Goal: Check status

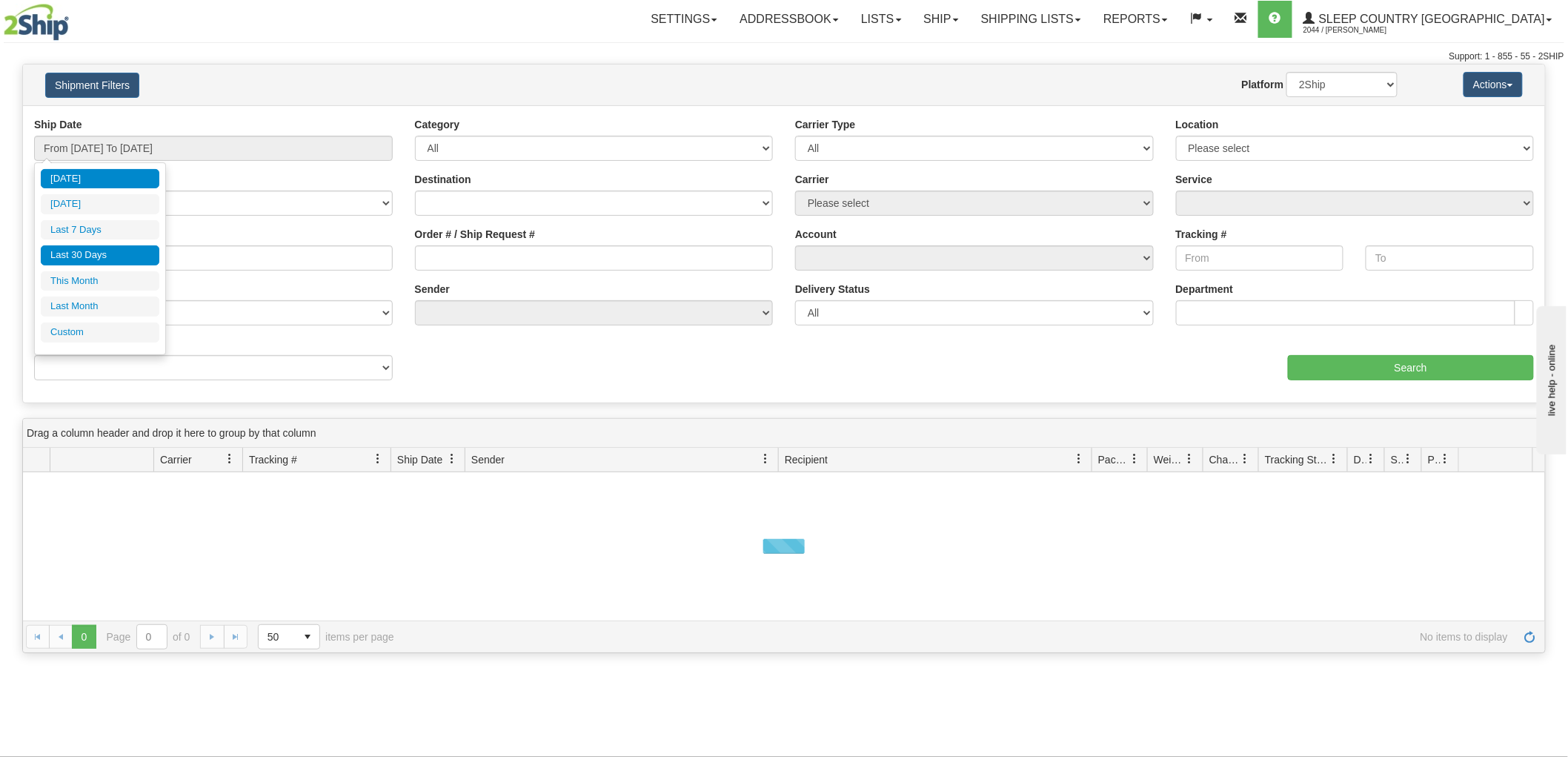
click at [115, 250] on li "Last 30 Days" at bounding box center [99, 255] width 118 height 20
type input "From [DATE] To [DATE]"
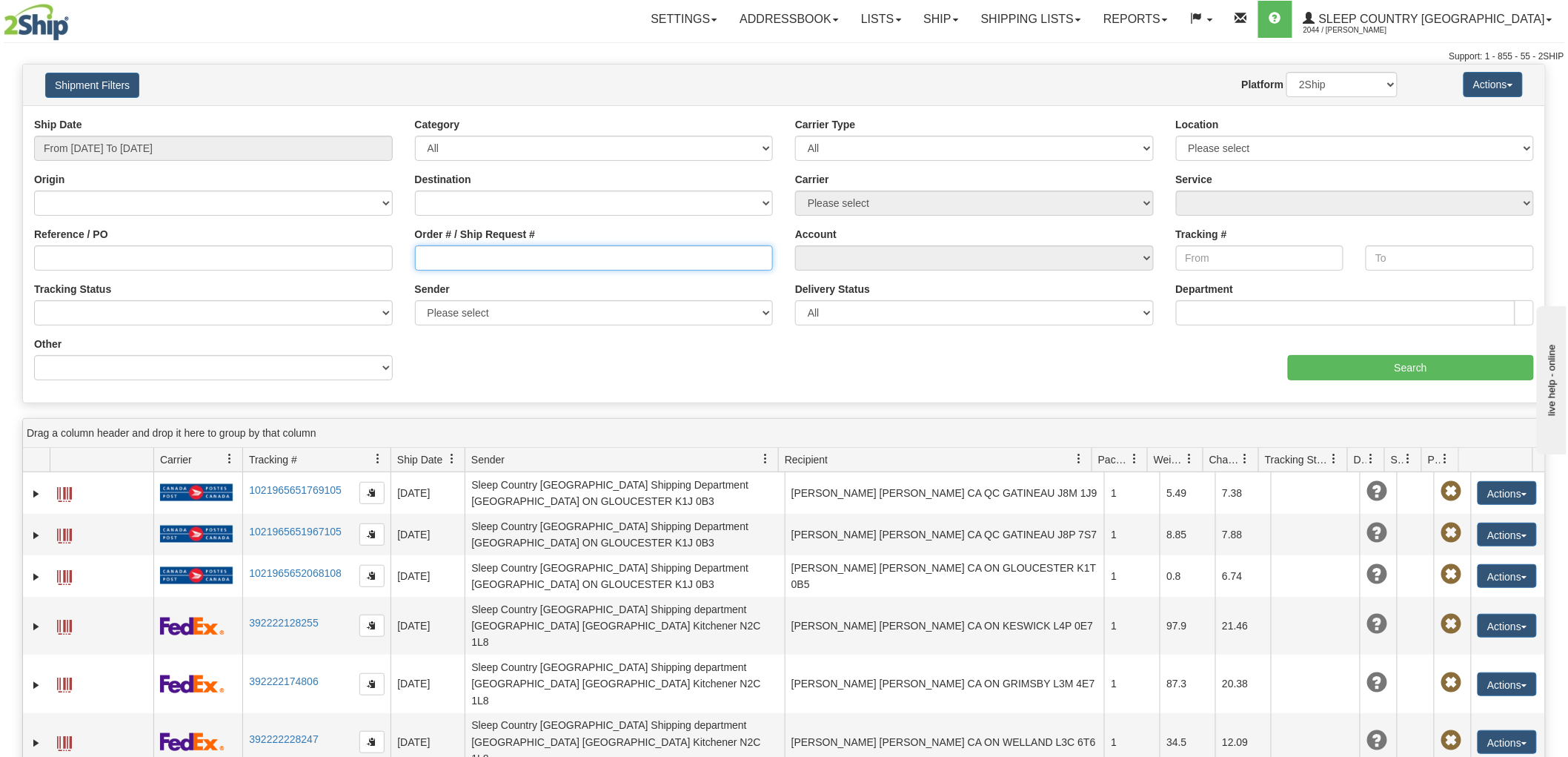
click at [512, 262] on input "Order # / Ship Request #" at bounding box center [594, 257] width 358 height 26
paste input "1050263R"
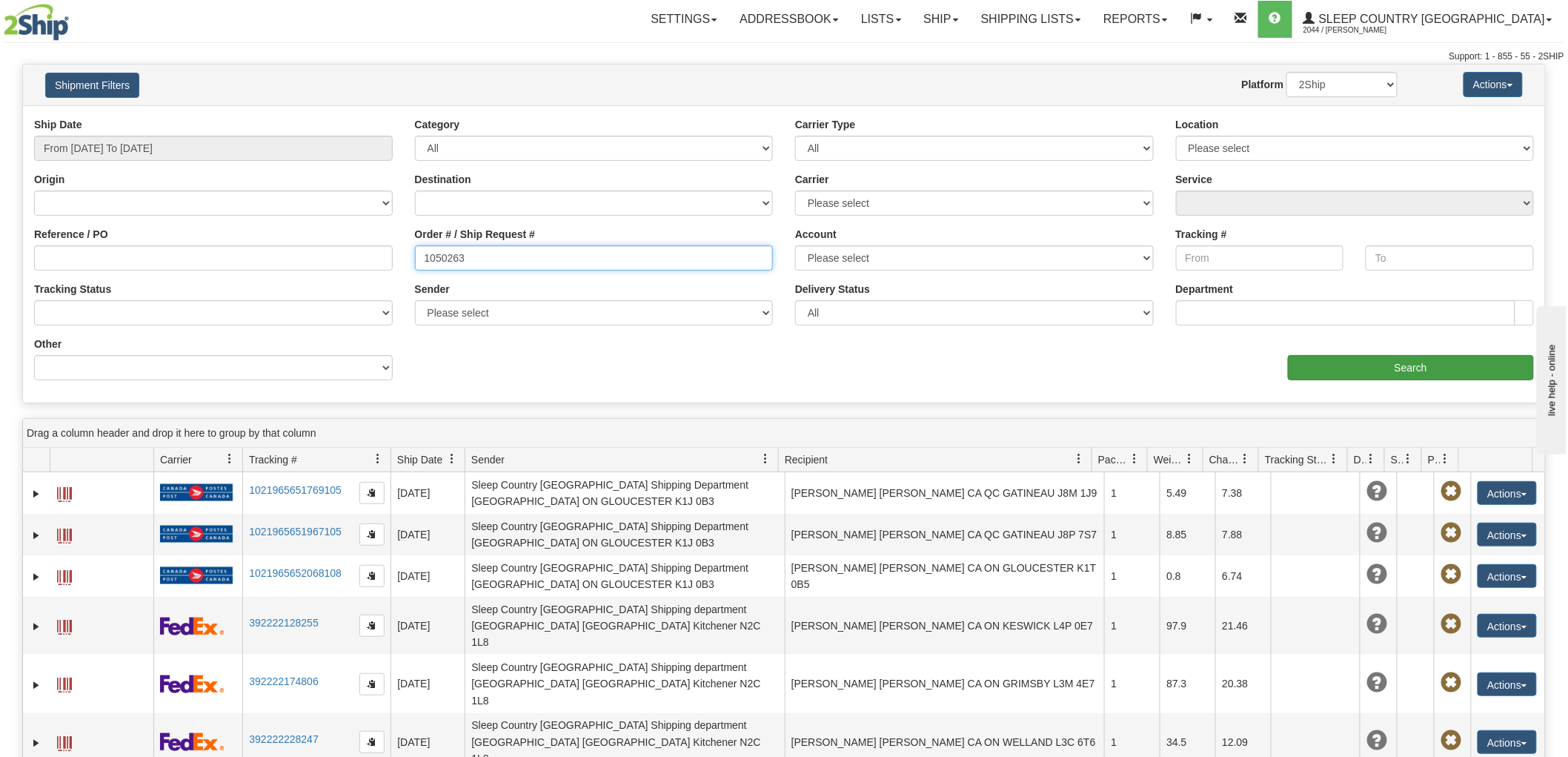
type input "1050263"
click at [1349, 364] on input "Search" at bounding box center [1411, 367] width 246 height 26
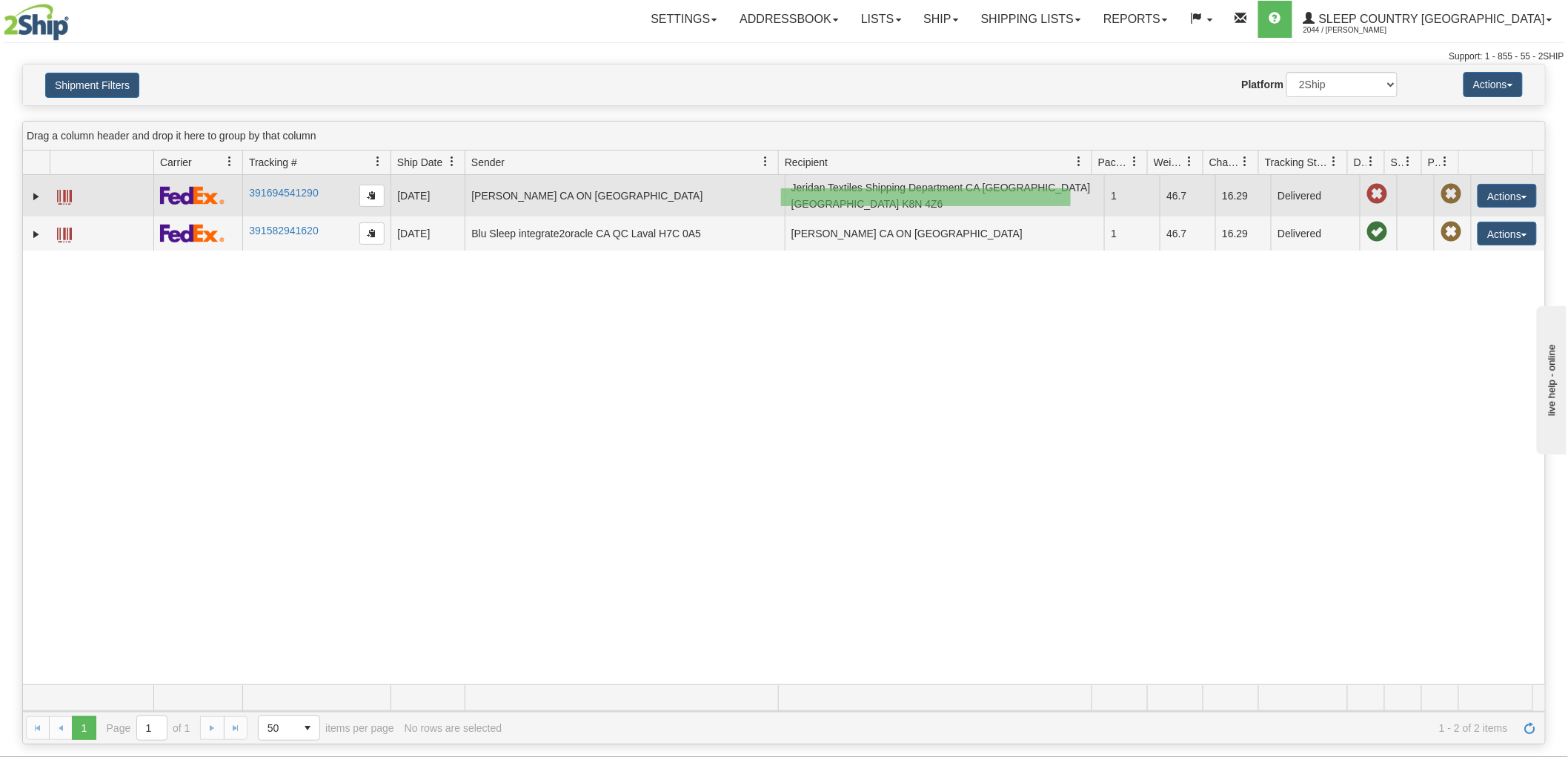
drag, startPoint x: 781, startPoint y: 188, endPoint x: 1071, endPoint y: 206, distance: 290.6
click at [1071, 206] on td "Jeridan Textiles Shipping Department CA [GEOGRAPHIC_DATA] [GEOGRAPHIC_DATA] K8N…" at bounding box center [945, 196] width 320 height 42
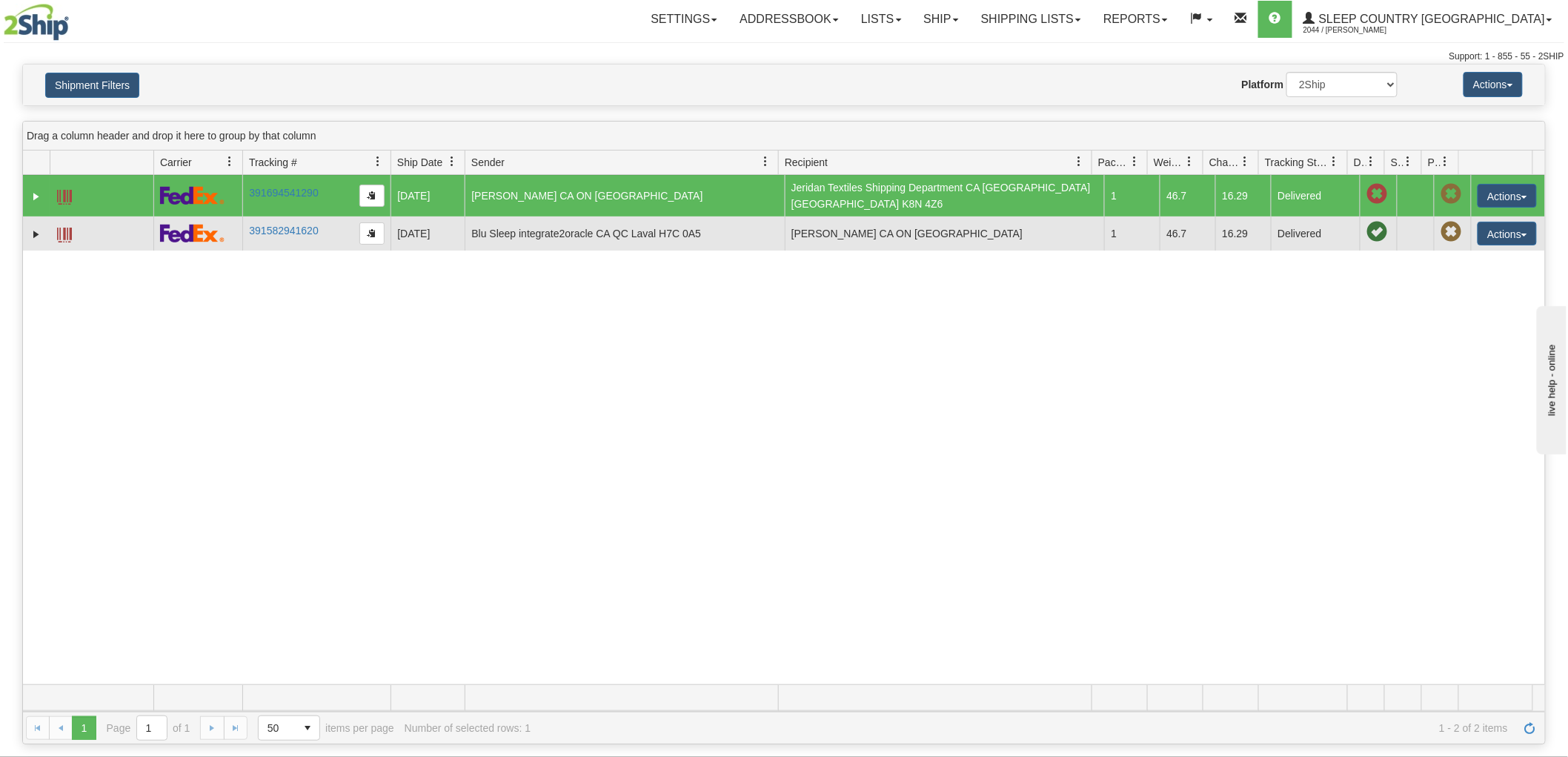
click at [63, 228] on span at bounding box center [64, 236] width 15 height 15
